Goal: Task Accomplishment & Management: Manage account settings

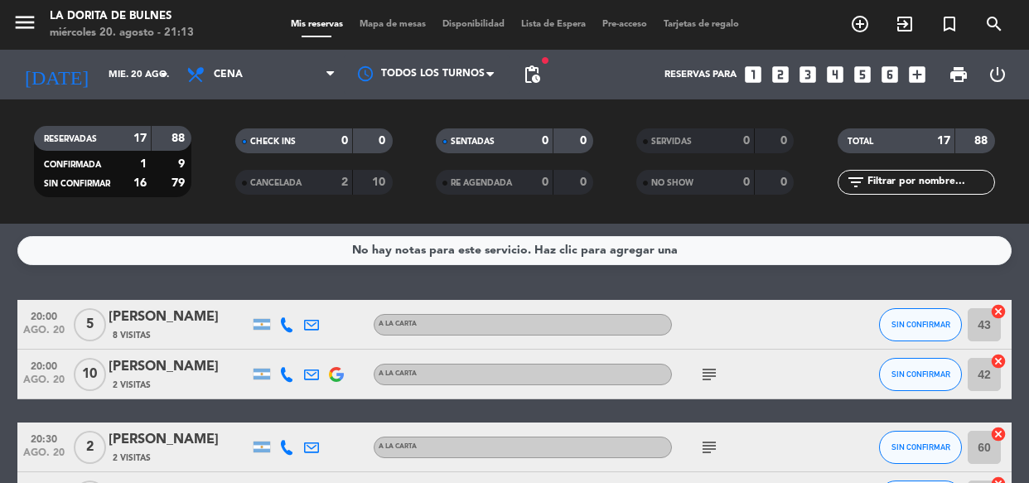
click at [108, 76] on input "mié. 20 ago." at bounding box center [164, 74] width 128 height 27
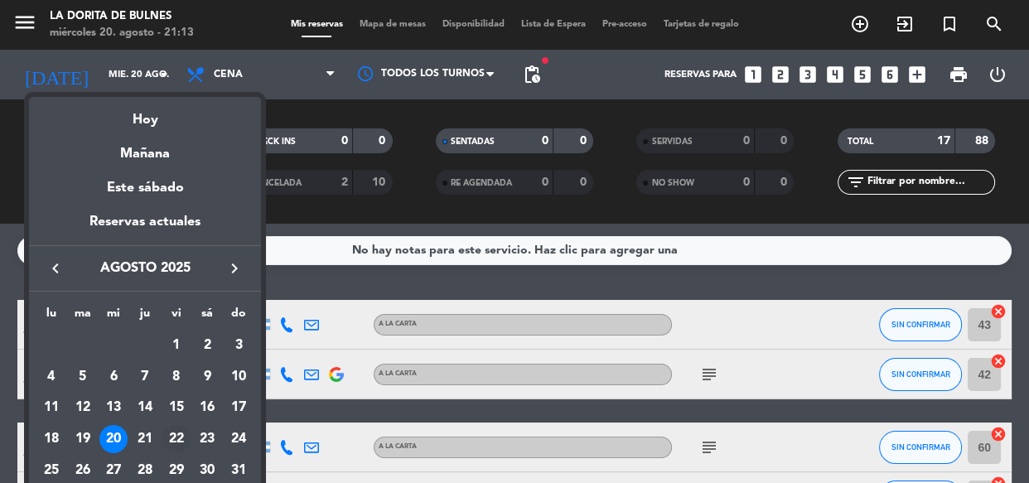
click at [174, 431] on div "22" at bounding box center [176, 439] width 28 height 28
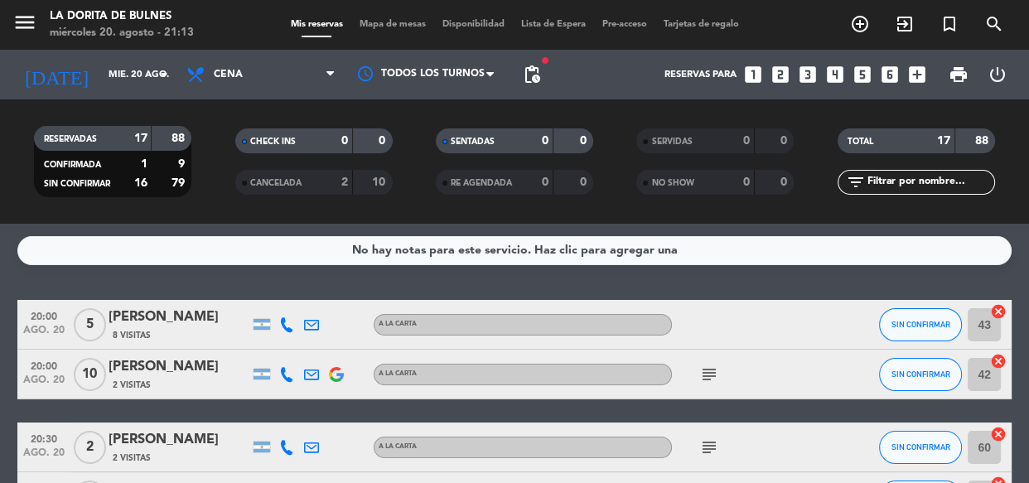
type input "vie. 22 ago."
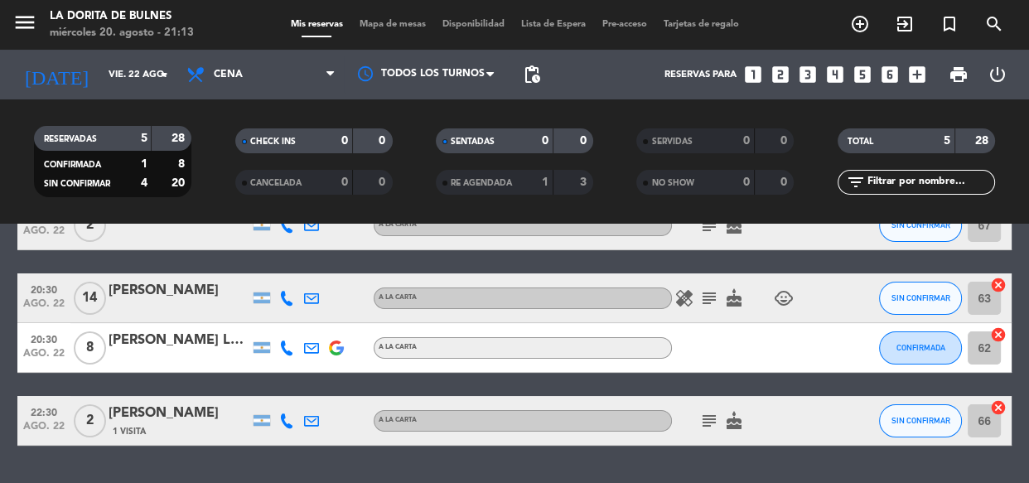
scroll to position [150, 0]
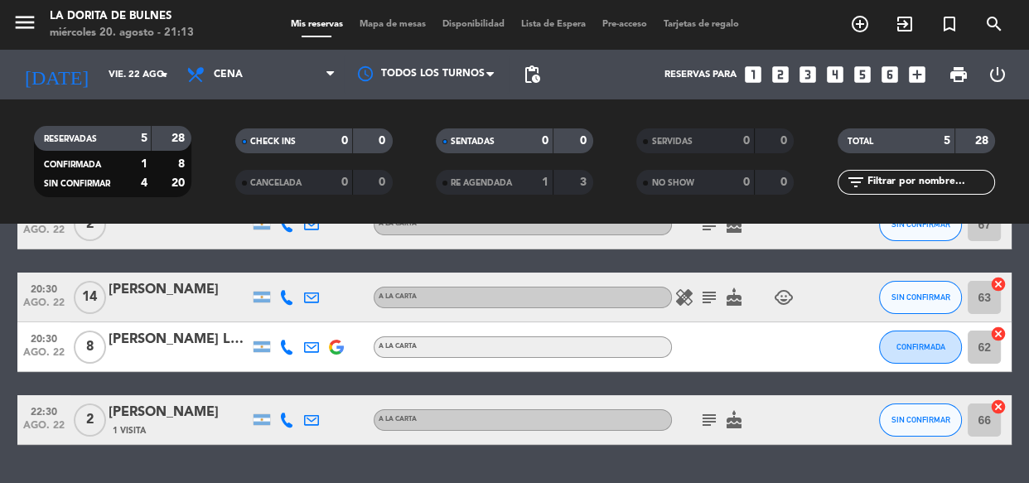
click at [171, 281] on div "[PERSON_NAME]" at bounding box center [179, 290] width 141 height 22
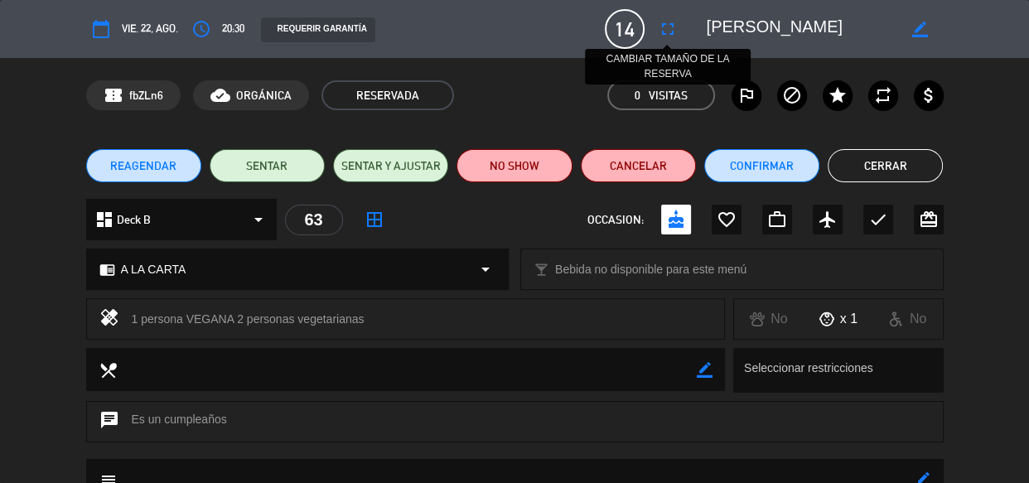
drag, startPoint x: 679, startPoint y: 31, endPoint x: 676, endPoint y: 65, distance: 34.1
click at [679, 31] on button "fullscreen" at bounding box center [668, 29] width 30 height 30
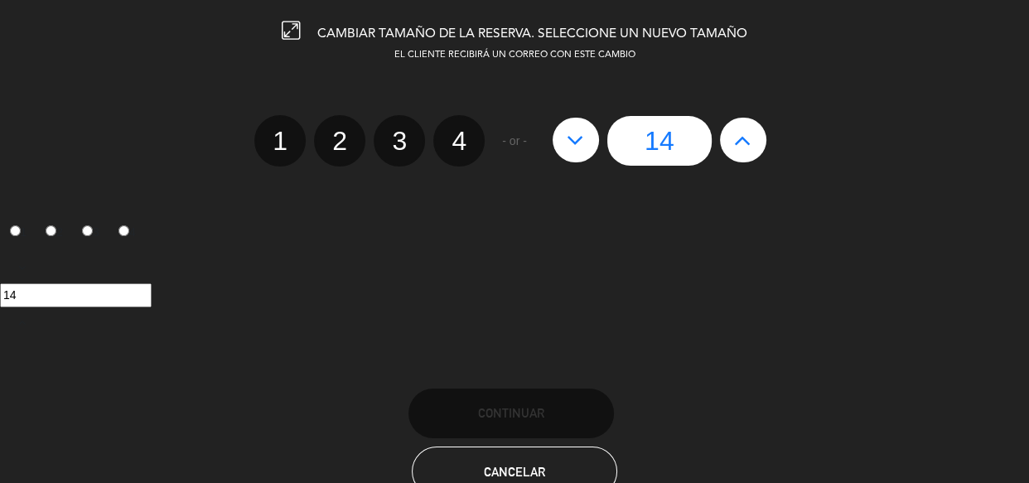
click at [743, 140] on icon at bounding box center [742, 140] width 17 height 27
type input "15"
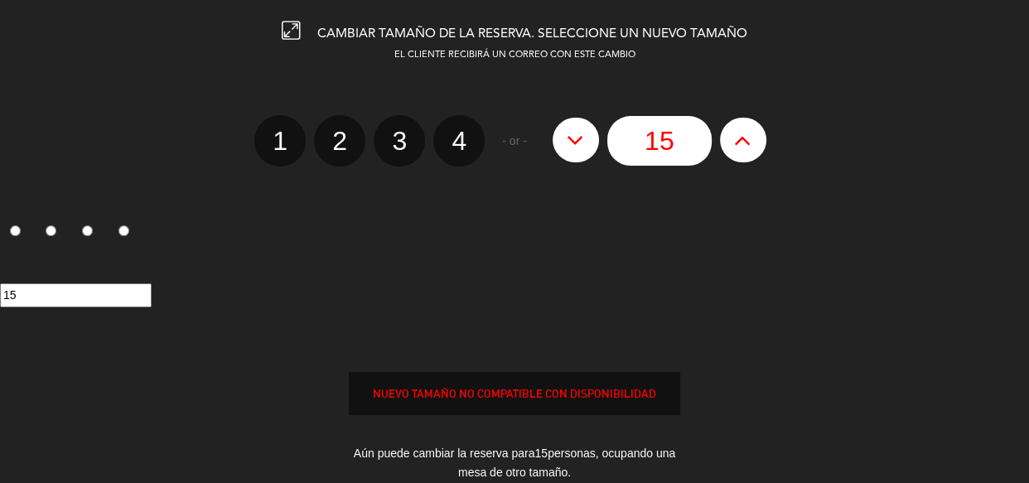
click at [743, 140] on icon at bounding box center [742, 140] width 17 height 27
type input "16"
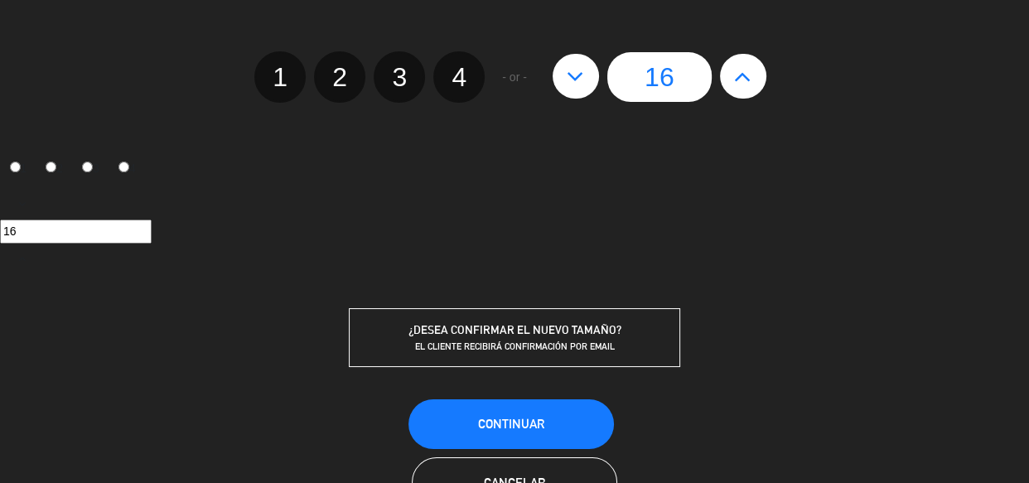
scroll to position [123, 0]
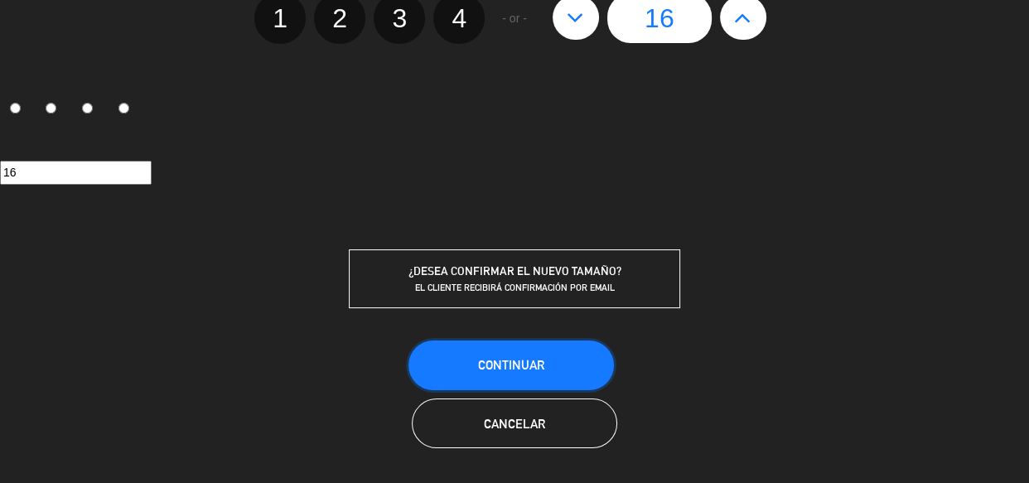
click at [582, 376] on button "Continuar" at bounding box center [512, 366] width 206 height 50
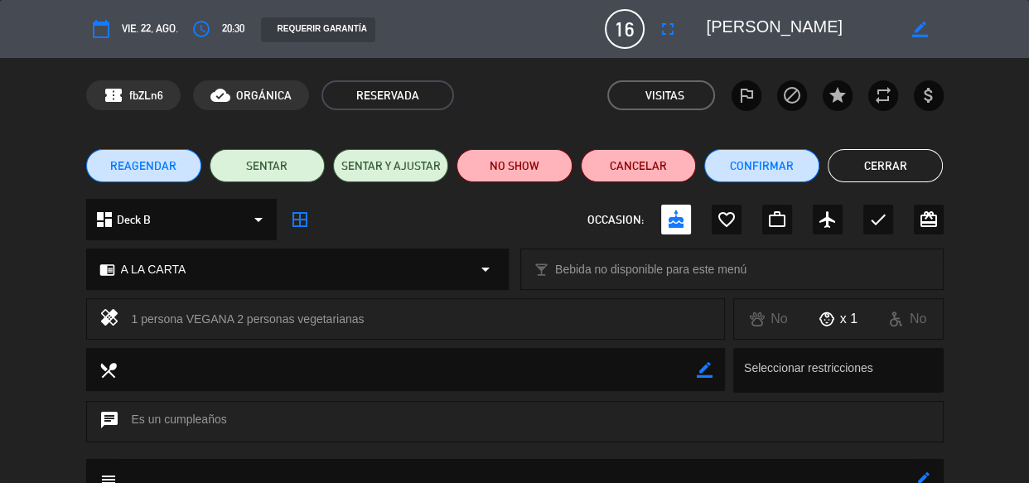
click at [907, 166] on button "Cerrar" at bounding box center [885, 165] width 115 height 33
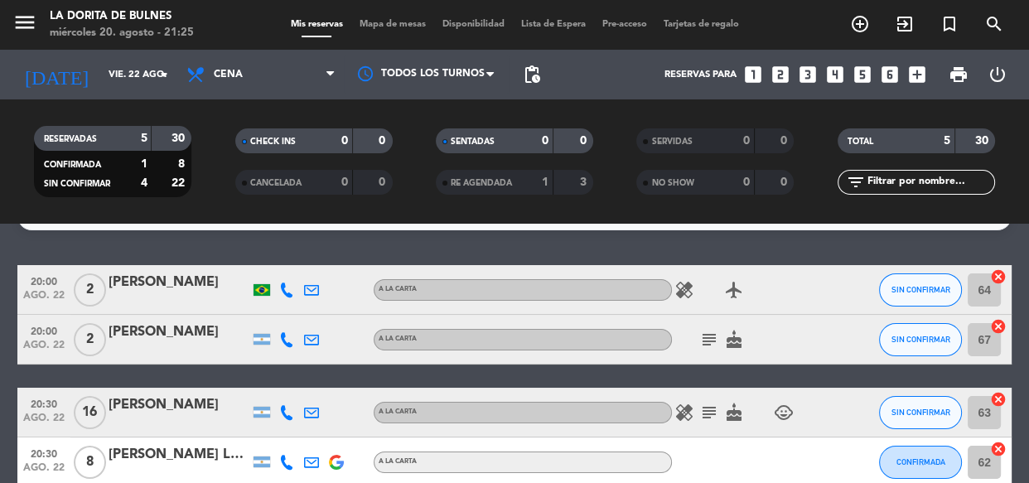
scroll to position [0, 0]
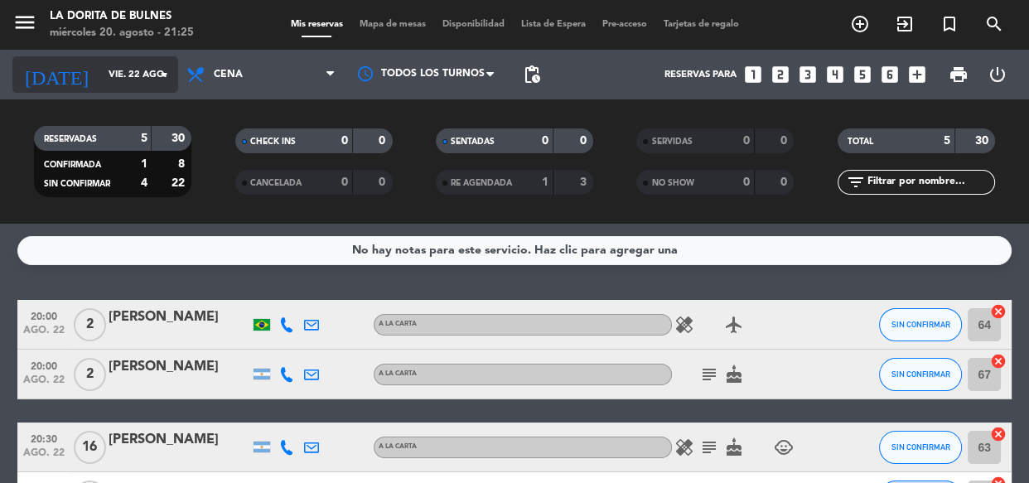
click at [119, 66] on input "vie. 22 ago." at bounding box center [164, 74] width 128 height 27
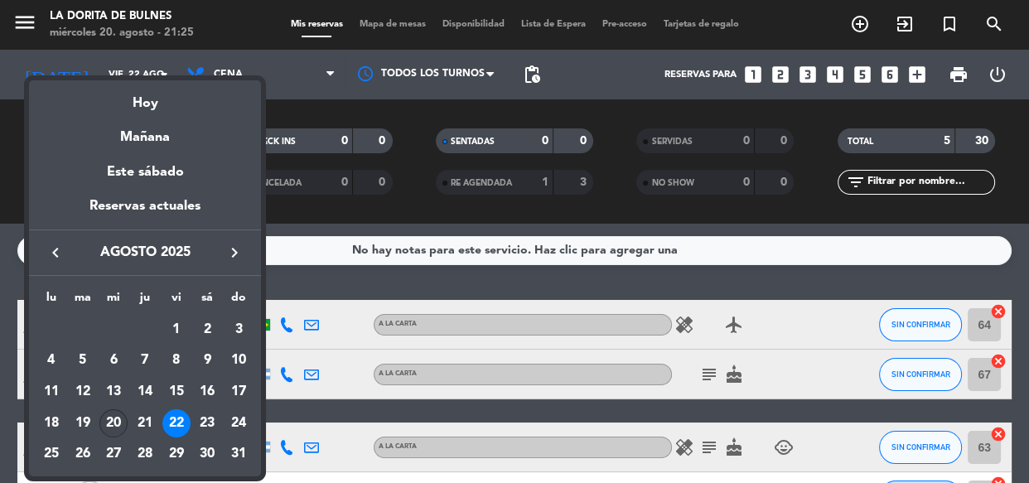
click at [122, 423] on div "20" at bounding box center [113, 423] width 28 height 28
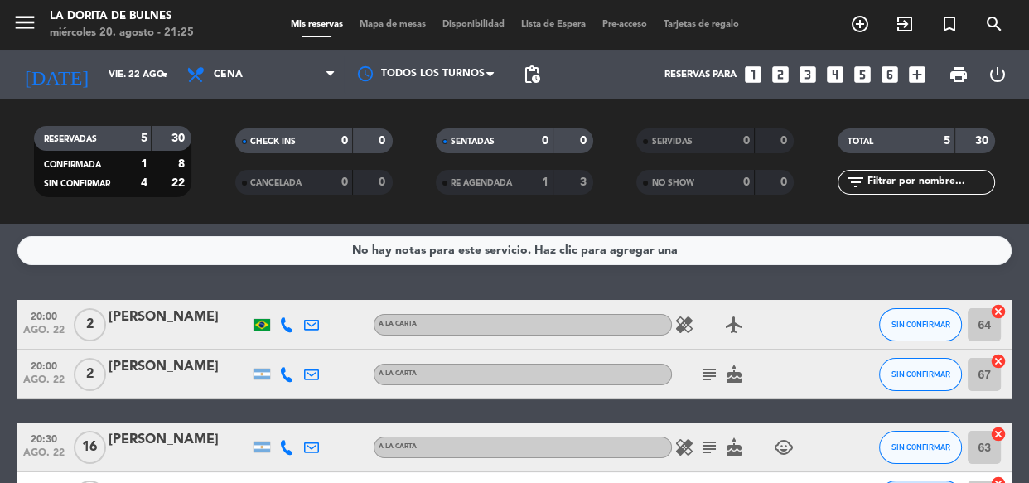
type input "mié. 20 ago."
